Goal: Navigation & Orientation: Find specific page/section

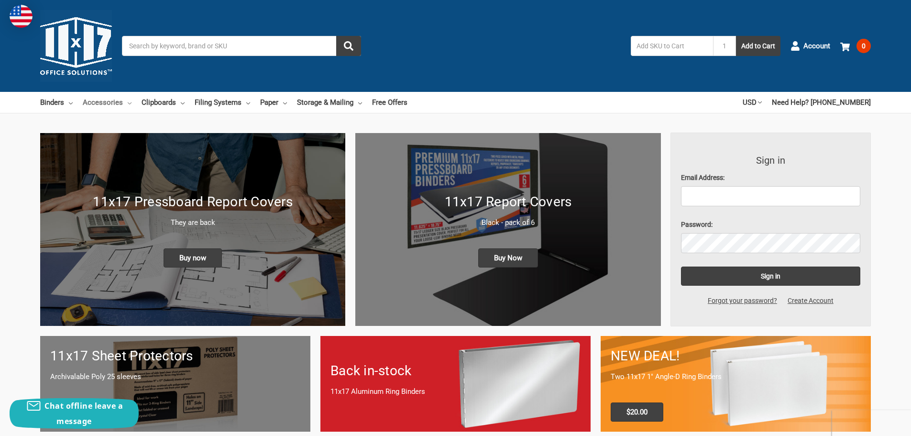
click at [129, 104] on use at bounding box center [130, 103] width 4 height 2
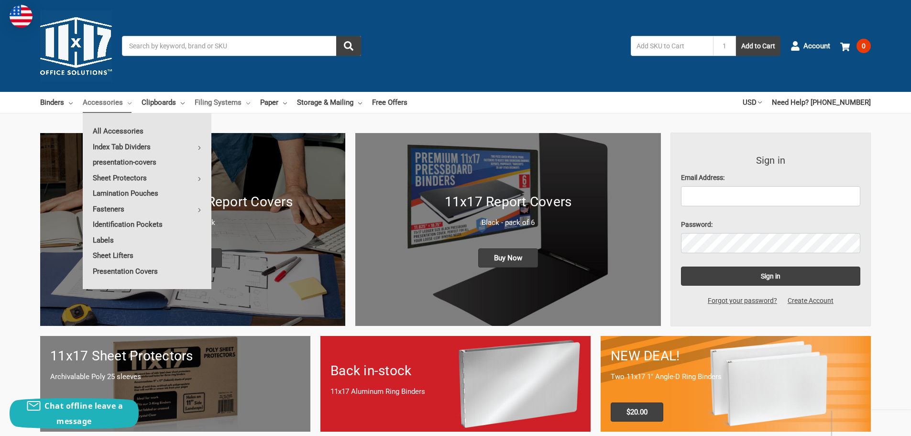
click at [244, 102] on link "Filing Systems" at bounding box center [222, 102] width 55 height 21
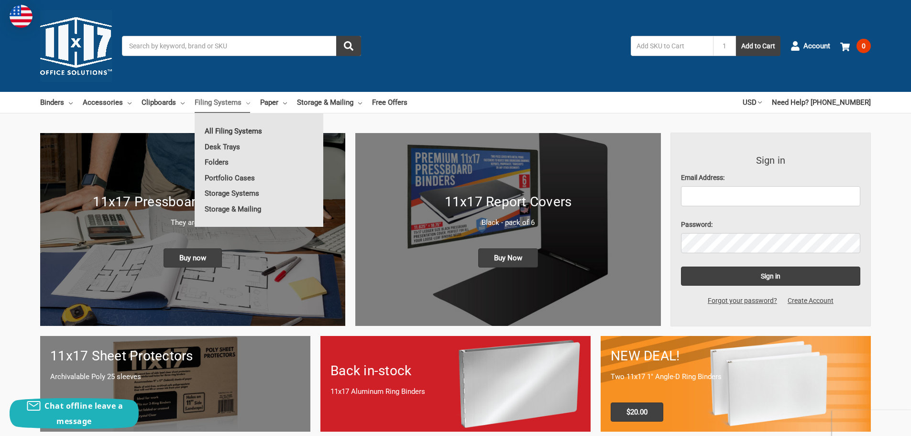
click at [240, 130] on link "All Filing Systems" at bounding box center [259, 130] width 129 height 15
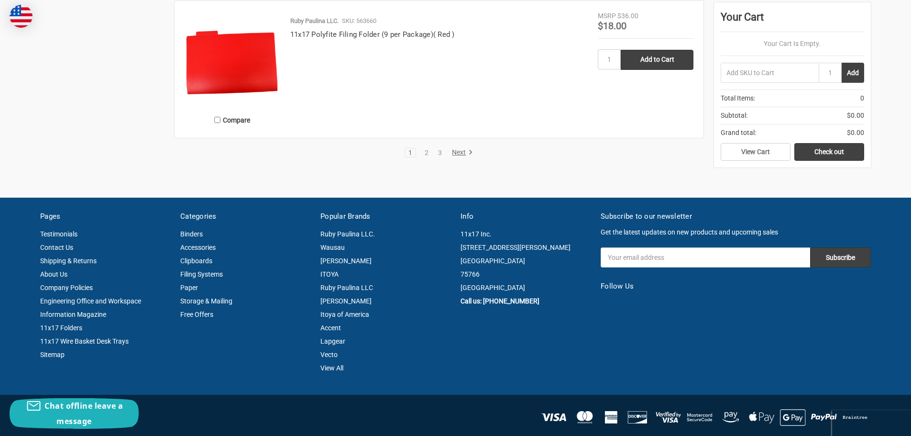
scroll to position [2057, 0]
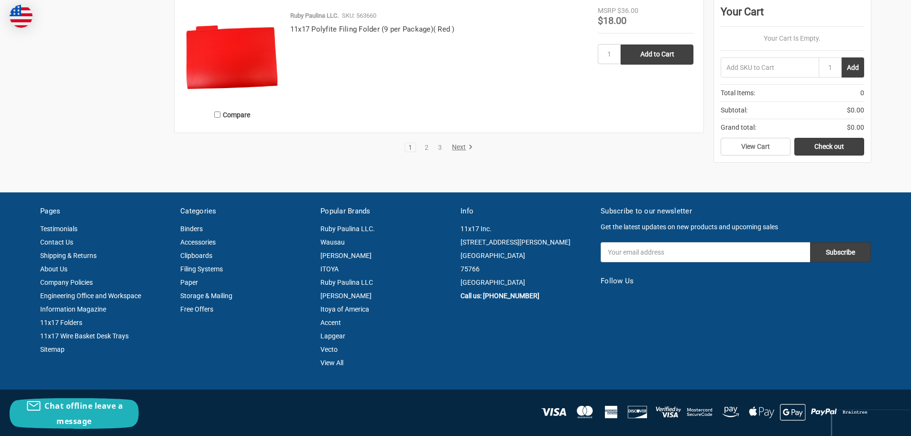
click at [462, 146] on link "Next" at bounding box center [461, 147] width 24 height 9
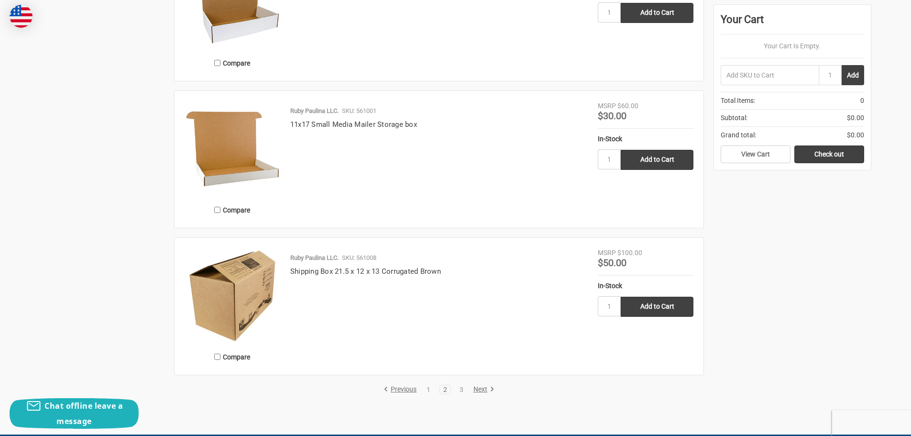
scroll to position [1865, 0]
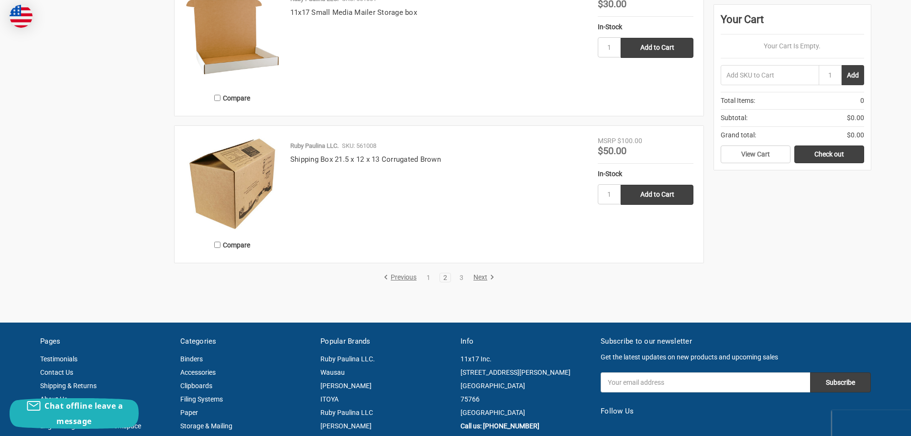
click at [480, 276] on link "Next" at bounding box center [482, 277] width 24 height 9
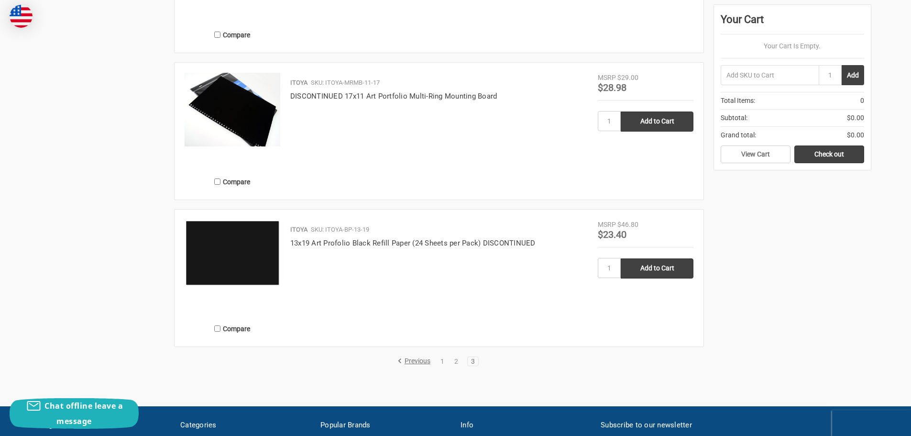
scroll to position [1244, 0]
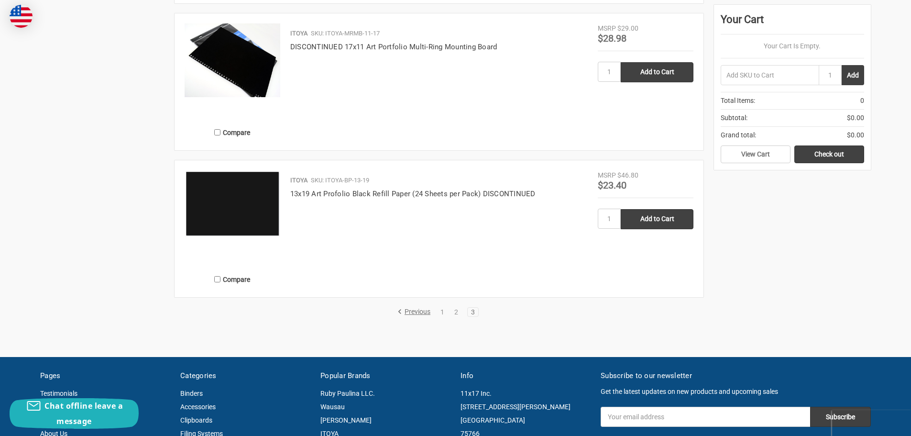
scroll to position [1526, 0]
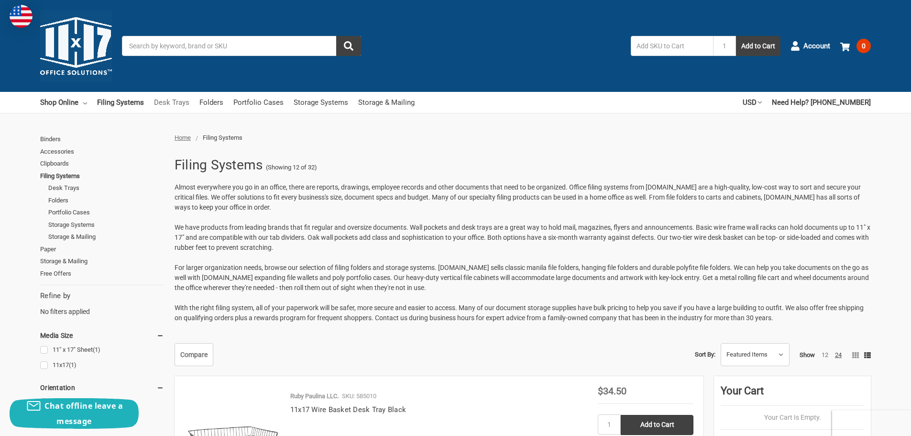
click at [165, 101] on link "Desk Trays" at bounding box center [171, 102] width 35 height 21
